Goal: Book appointment/travel/reservation

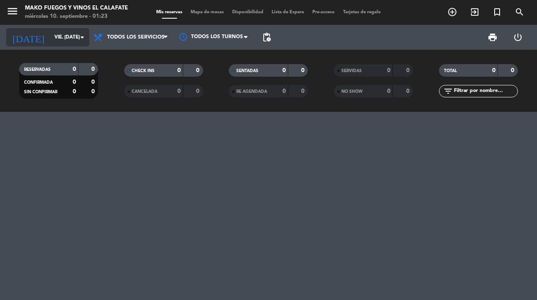
click at [76, 37] on input "vie. [DATE]" at bounding box center [85, 37] width 70 height 14
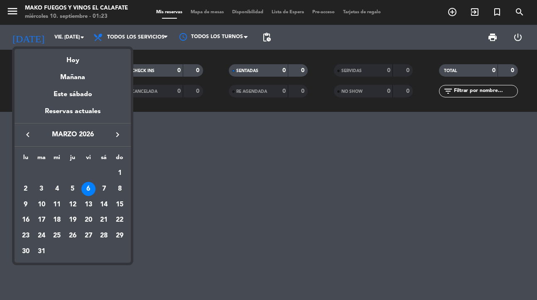
click at [118, 136] on icon "keyboard_arrow_right" at bounding box center [117, 135] width 10 height 10
click at [29, 138] on icon "keyboard_arrow_left" at bounding box center [28, 135] width 10 height 10
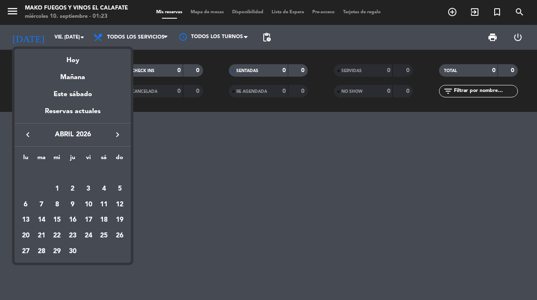
click at [29, 138] on icon "keyboard_arrow_left" at bounding box center [28, 135] width 10 height 10
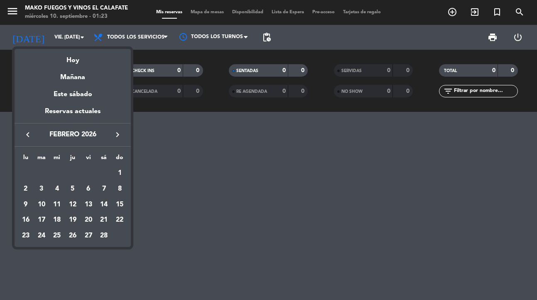
click at [29, 138] on icon "keyboard_arrow_left" at bounding box center [28, 135] width 10 height 10
click at [90, 205] on div "16" at bounding box center [88, 205] width 14 height 14
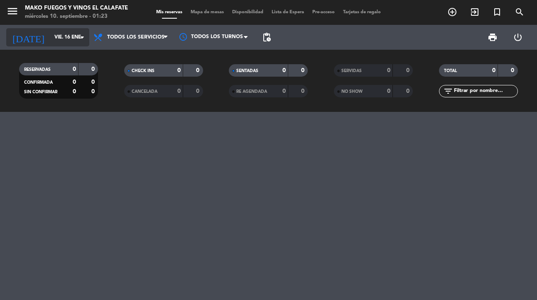
click at [74, 35] on input "vie. 16 ene." at bounding box center [85, 37] width 70 height 14
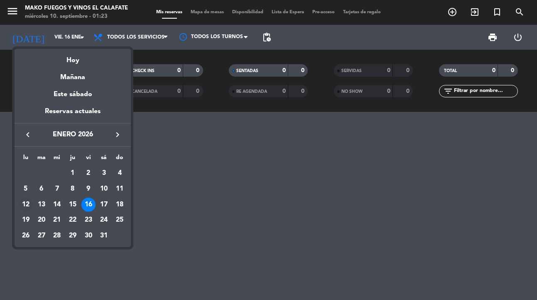
click at [25, 202] on div "12" at bounding box center [26, 205] width 14 height 14
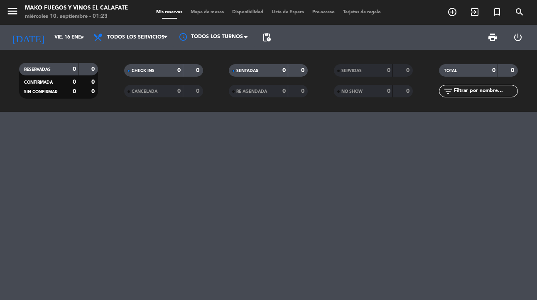
type input "lun. 12 ene."
click at [495, 11] on icon "turned_in_not" at bounding box center [497, 12] width 10 height 10
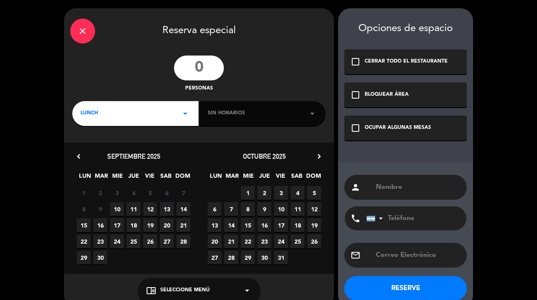
click at [208, 74] on input "number" at bounding box center [199, 68] width 50 height 25
type input "6"
click at [165, 109] on div "LUNCH arrow_drop_down" at bounding box center [135, 113] width 126 height 25
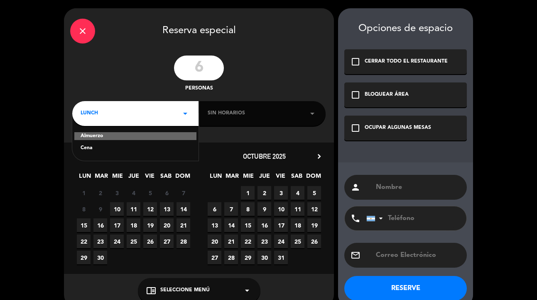
click at [125, 150] on div "Cena" at bounding box center [136, 148] width 110 height 8
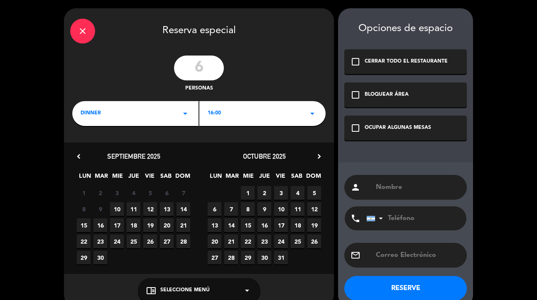
click at [249, 121] on div "16:00 arrow_drop_down" at bounding box center [262, 113] width 126 height 25
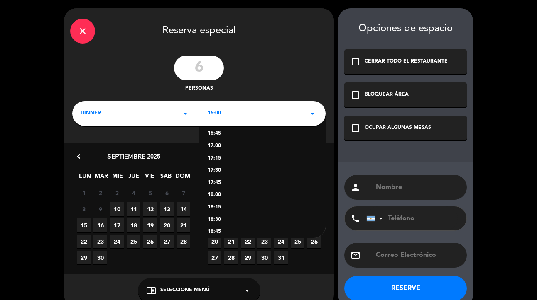
scroll to position [40, 0]
click at [216, 217] on div "18:30" at bounding box center [263, 219] width 110 height 8
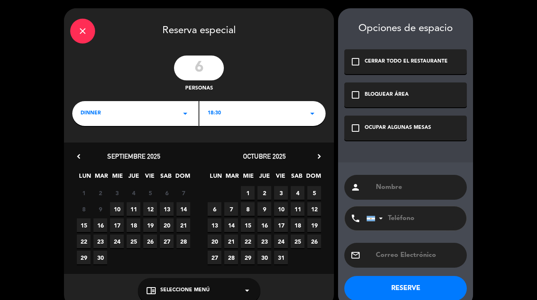
click at [320, 154] on icon "chevron_right" at bounding box center [319, 156] width 9 height 9
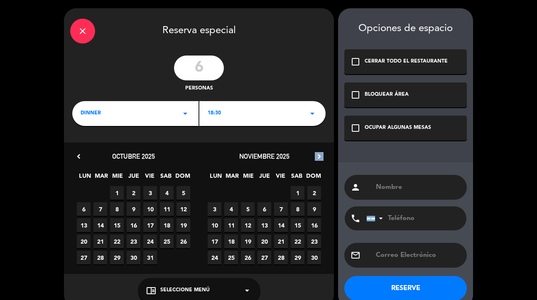
click at [320, 154] on icon "chevron_right" at bounding box center [319, 156] width 9 height 9
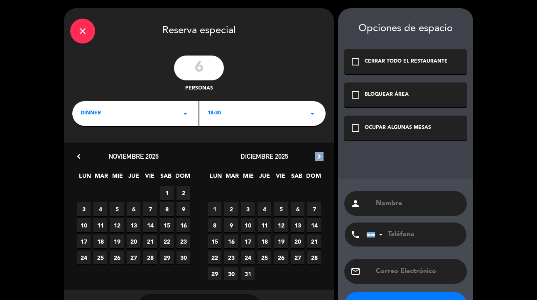
click at [320, 154] on icon "chevron_right" at bounding box center [319, 156] width 9 height 9
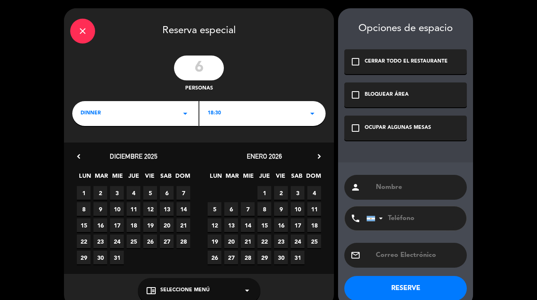
click at [215, 225] on span "12" at bounding box center [215, 226] width 14 height 14
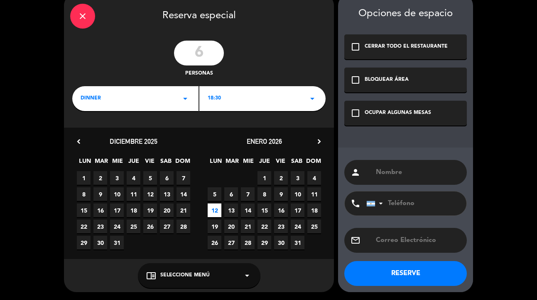
click at [212, 271] on div "chrome_reader_mode Seleccione Menú arrow_drop_down" at bounding box center [199, 276] width 122 height 25
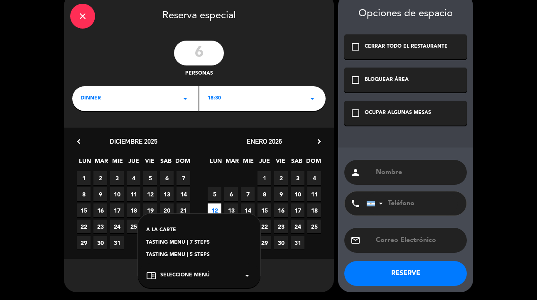
click at [171, 227] on div "A LA CARTE" at bounding box center [199, 231] width 106 height 8
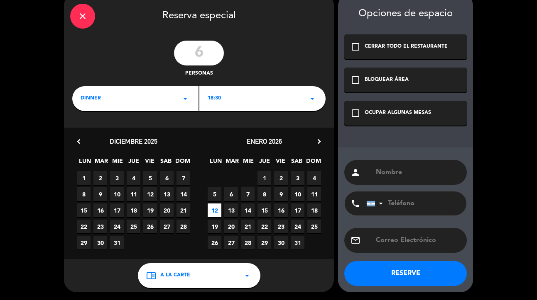
click at [396, 242] on input "text" at bounding box center [417, 241] width 85 height 12
paste input "[EMAIL_ADDRESS][DOMAIN_NAME]"
type input "[EMAIL_ADDRESS][DOMAIN_NAME]"
click at [393, 173] on input "text" at bounding box center [417, 173] width 85 height 12
type input "a"
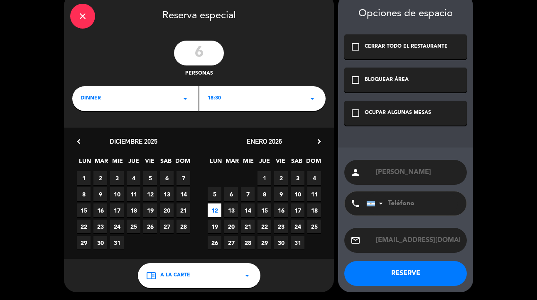
type input "[PERSON_NAME]"
click at [358, 116] on icon "check_box_outline_blank" at bounding box center [355, 113] width 10 height 10
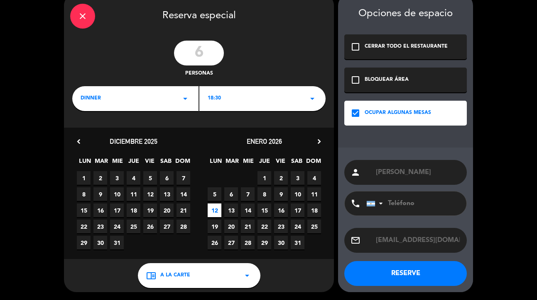
click at [409, 274] on button "RESERVE" at bounding box center [405, 273] width 122 height 25
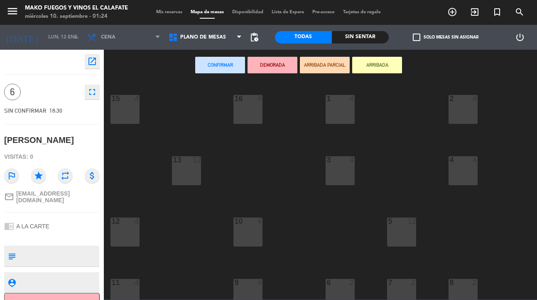
click at [169, 16] on div "menu Mako Fuegos y Vinos El Calafate miércoles 10. septiembre - 01:24 Mis reser…" at bounding box center [268, 12] width 537 height 25
click at [166, 13] on span "Mis reservas" at bounding box center [169, 12] width 34 height 5
